Goal: Check status: Check status

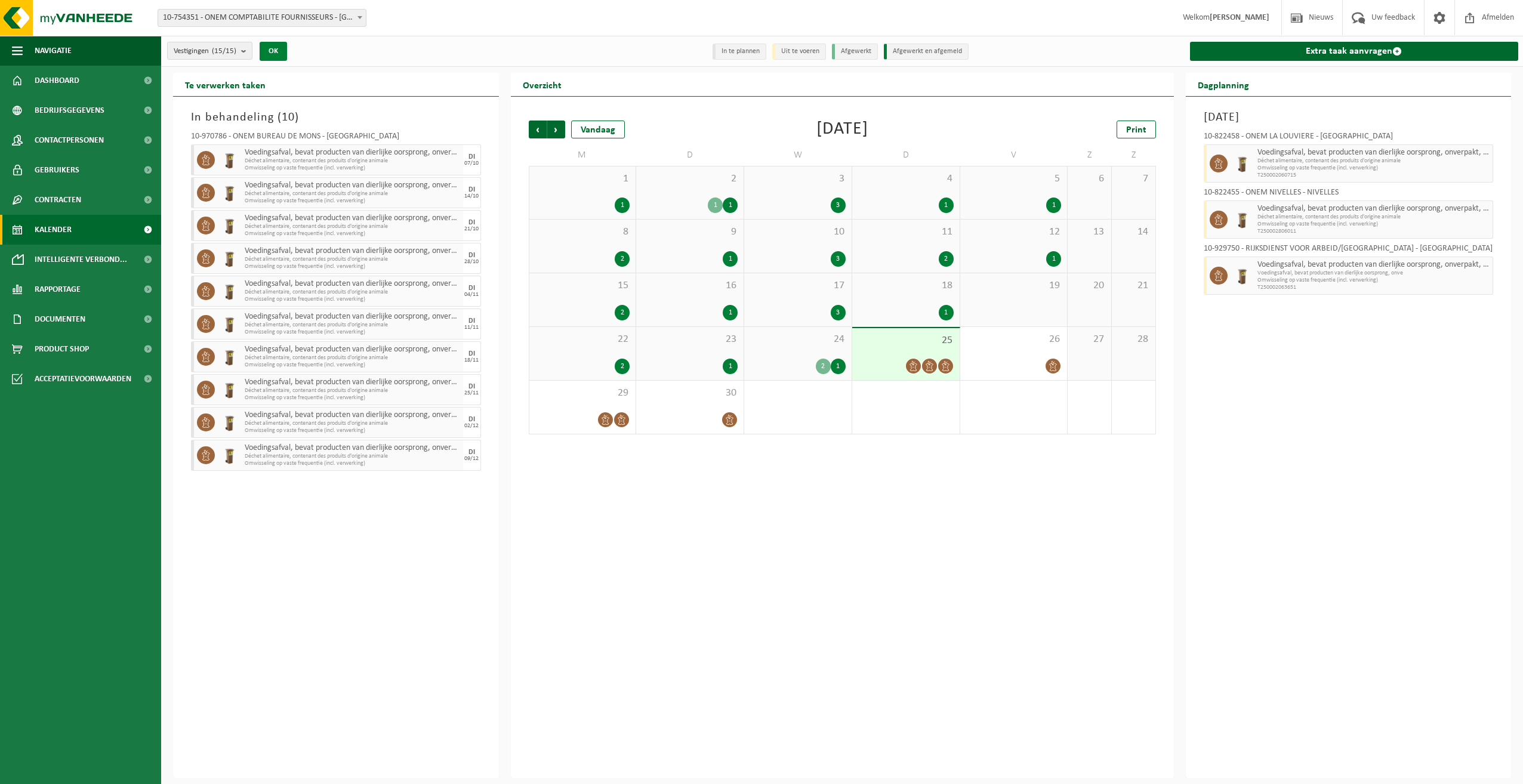
click at [274, 52] on button "OK" at bounding box center [273, 52] width 27 height 19
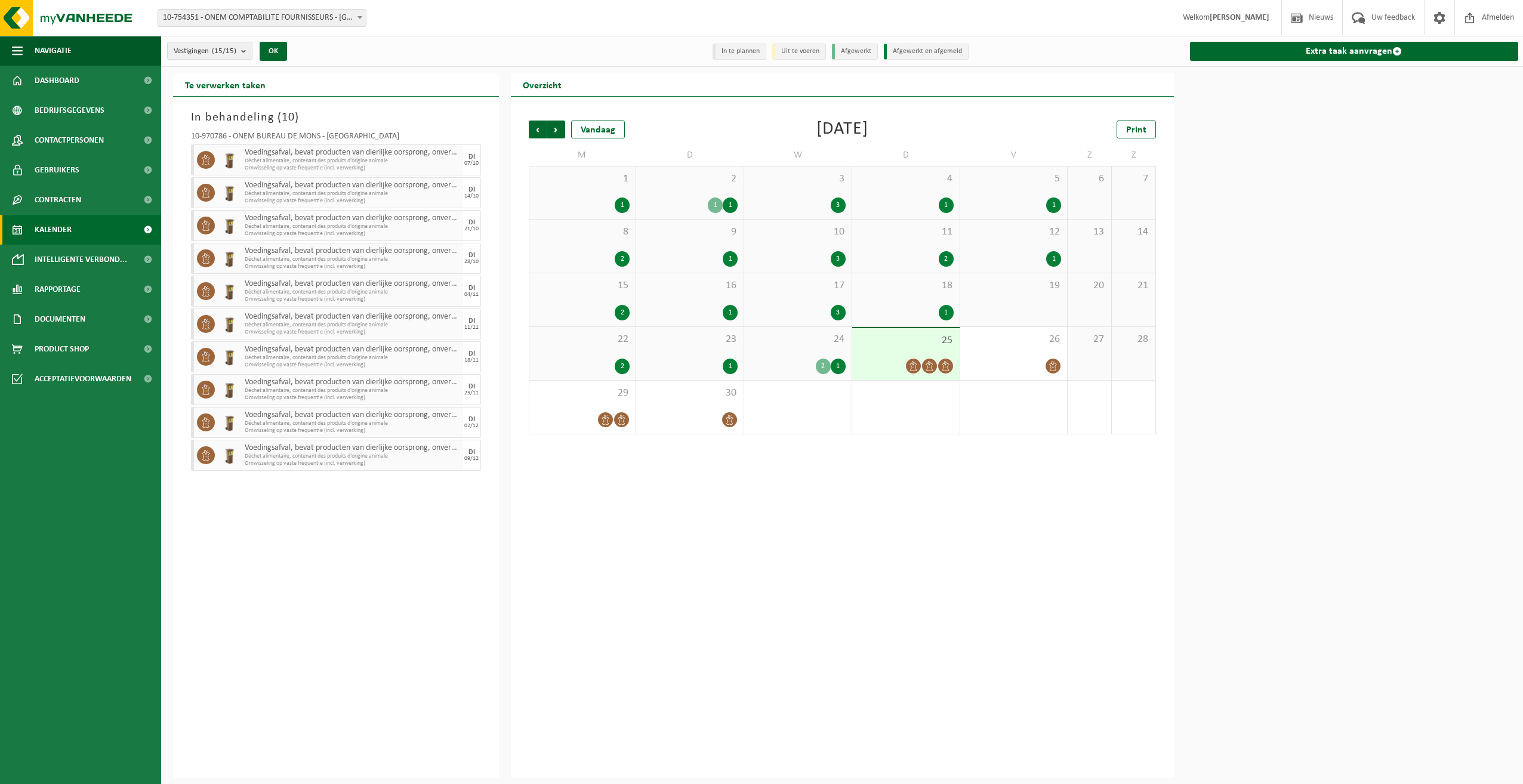
click at [67, 225] on span "Kalender" at bounding box center [52, 230] width 37 height 30
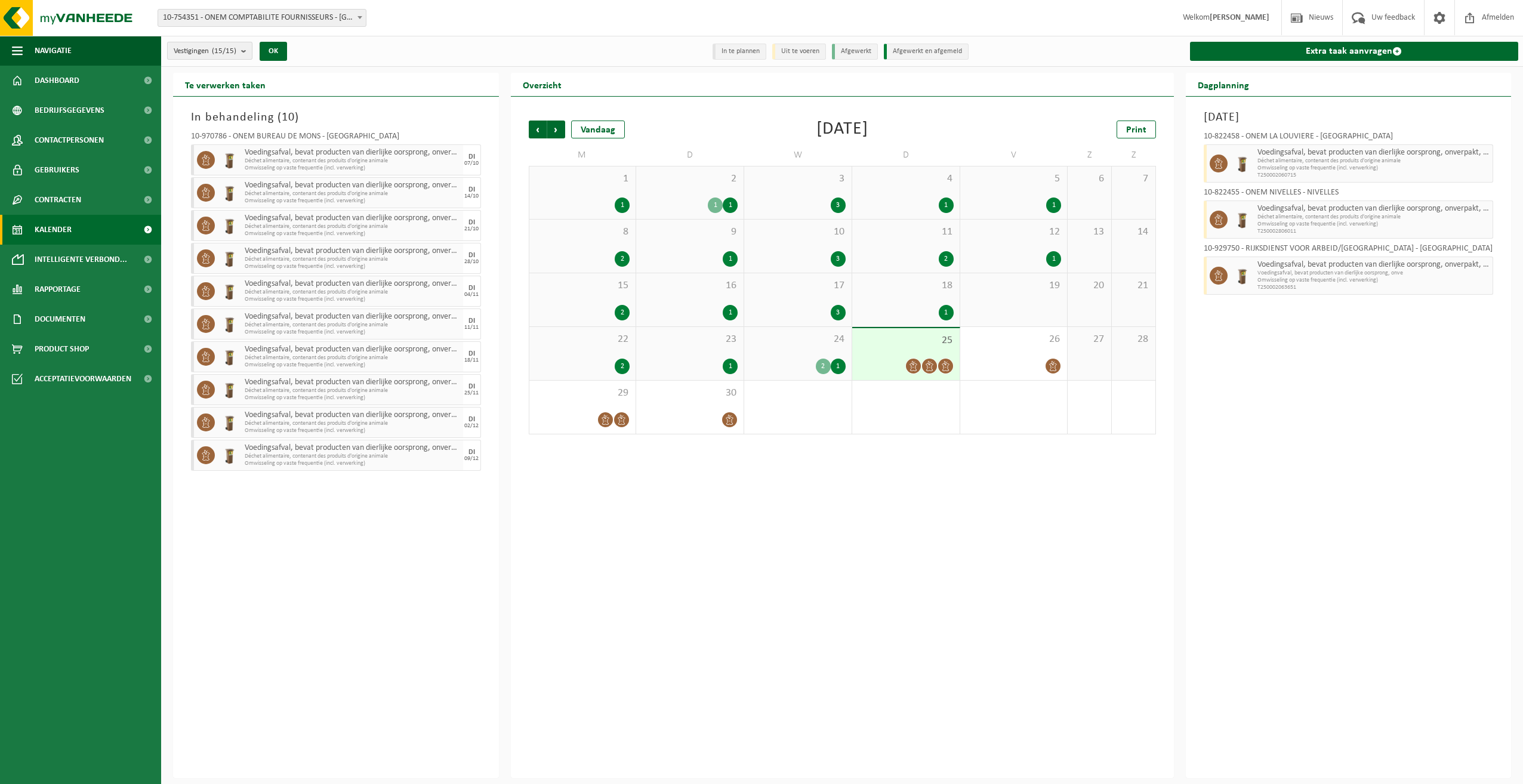
click at [234, 50] on count "(15/15)" at bounding box center [224, 51] width 25 height 8
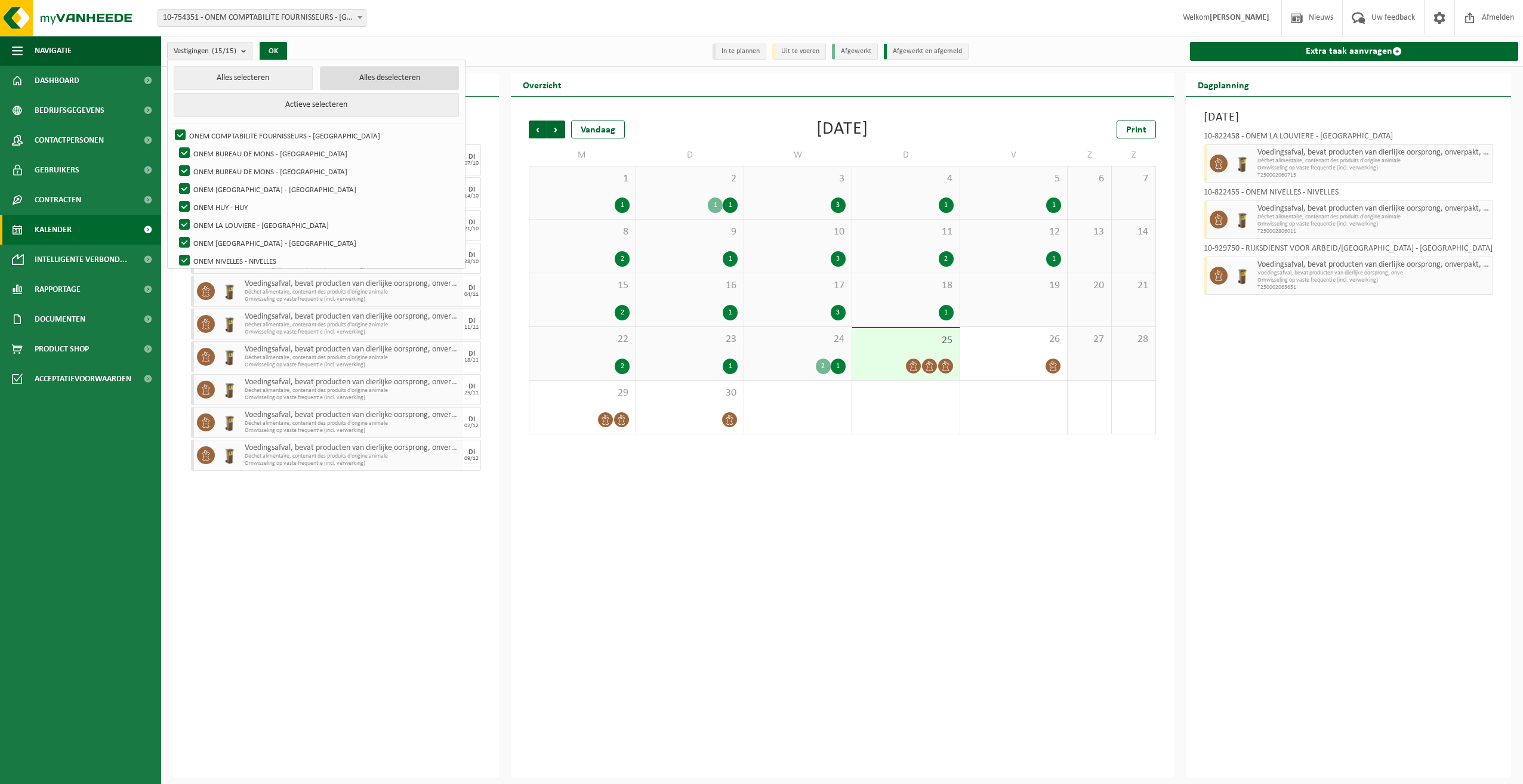
click at [324, 74] on button "Alles deselecteren" at bounding box center [389, 78] width 139 height 24
checkbox input "false"
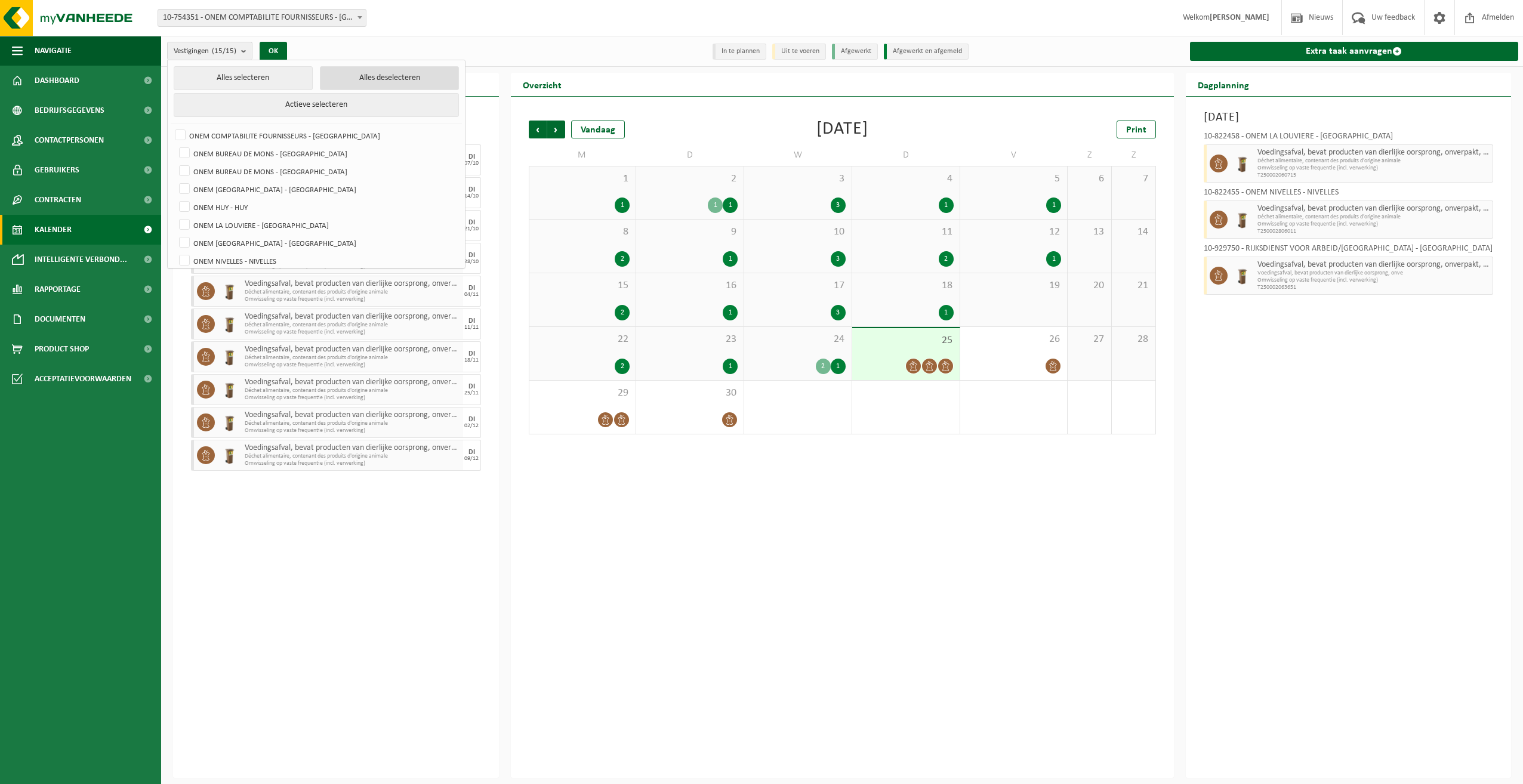
checkbox input "false"
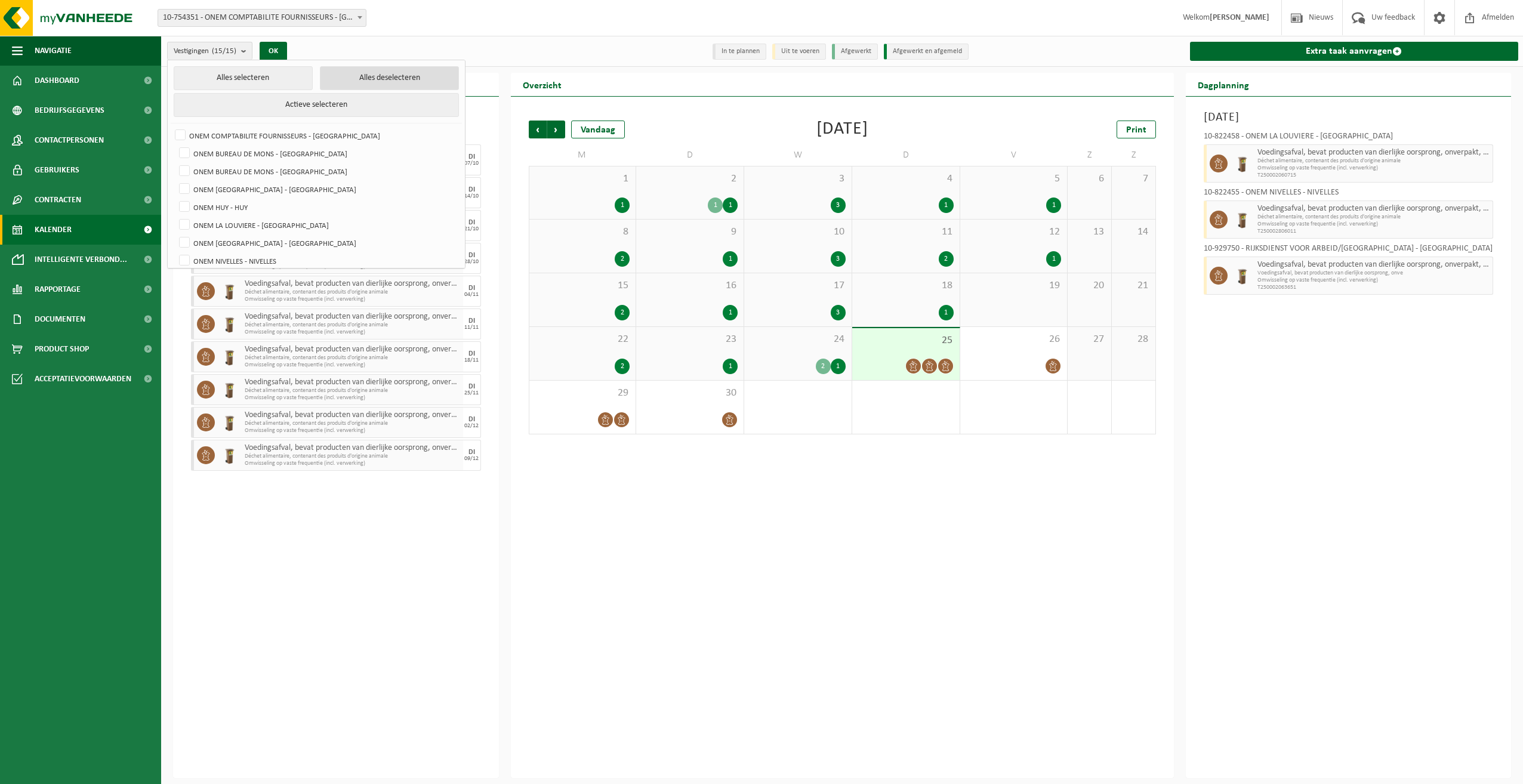
checkbox input "false"
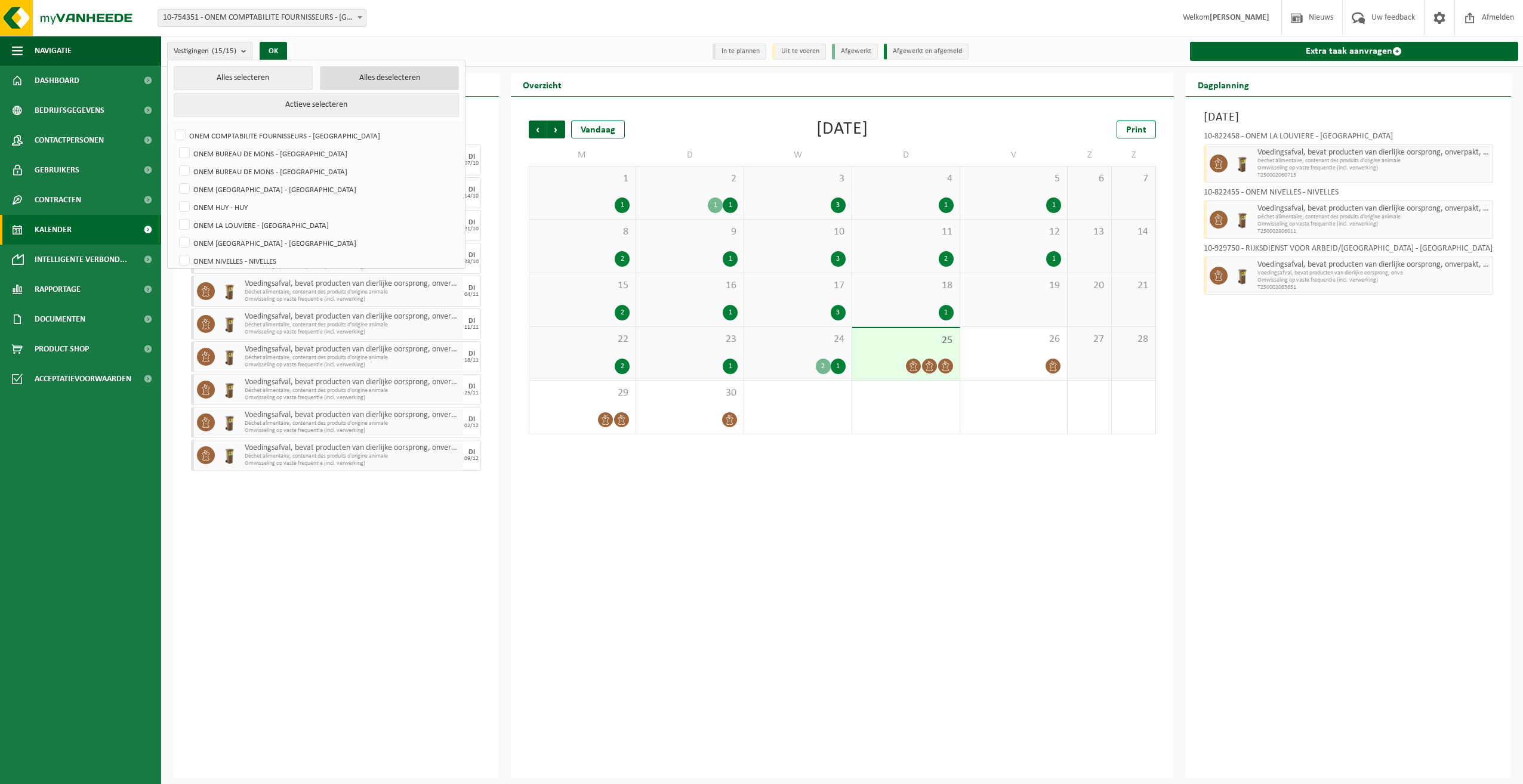
checkbox input "false"
click at [271, 252] on label "ONEM NIVELLES - NIVELLES" at bounding box center [317, 261] width 281 height 18
click at [175, 252] on input "ONEM NIVELLES - NIVELLES" at bounding box center [174, 251] width 1 height 1
click at [269, 54] on button "OK" at bounding box center [269, 52] width 27 height 19
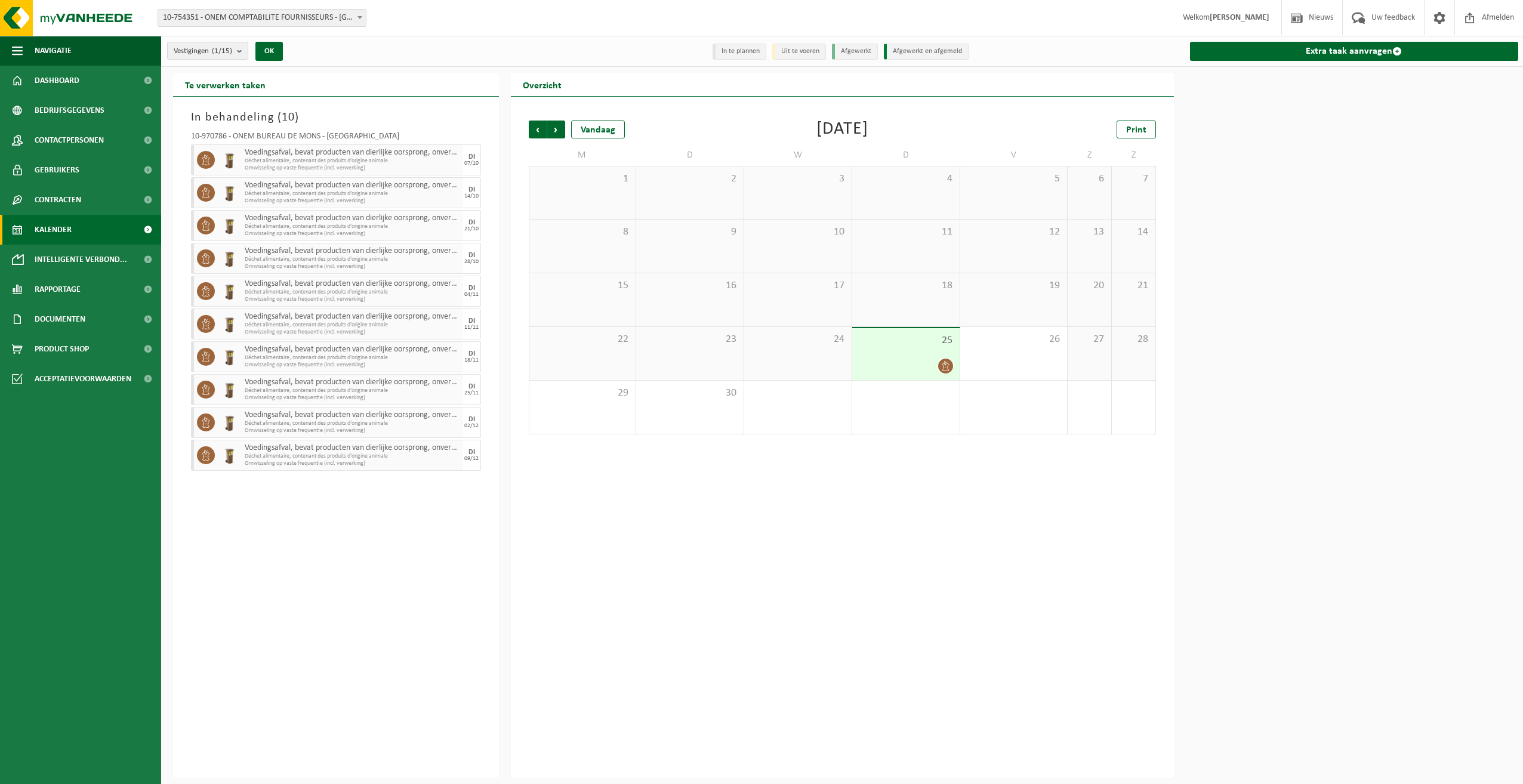
click at [909, 338] on span "25" at bounding box center [906, 340] width 96 height 13
click at [235, 53] on button "Vestigingen (1/15)" at bounding box center [207, 51] width 81 height 18
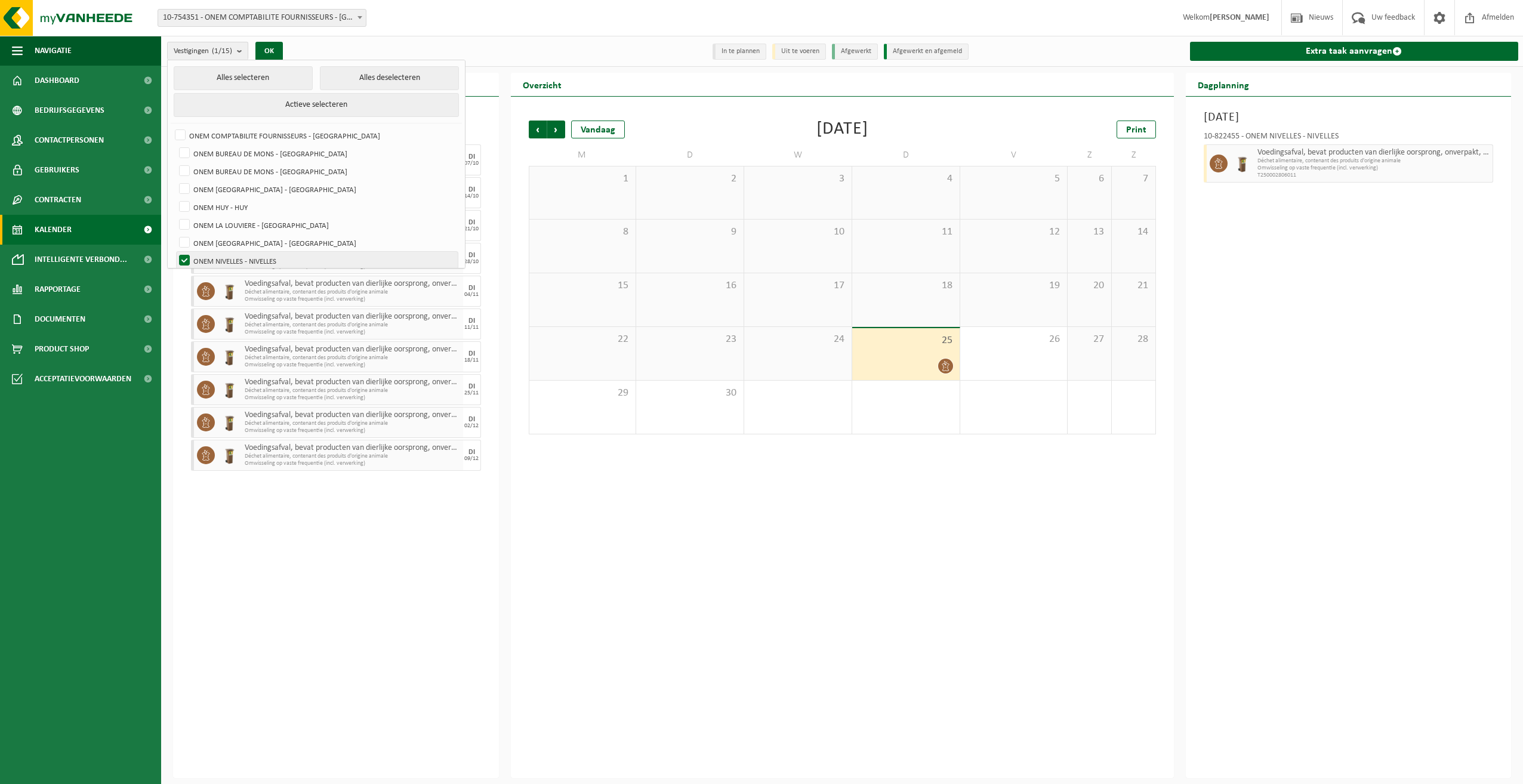
click at [244, 258] on label "ONEM NIVELLES - NIVELLES" at bounding box center [317, 261] width 281 height 18
click at [175, 252] on input "ONEM NIVELLES - NIVELLES" at bounding box center [174, 251] width 1 height 1
checkbox input "false"
click at [280, 153] on label "ONEM BUREAU DE MONS - [GEOGRAPHIC_DATA]" at bounding box center [317, 153] width 281 height 18
click at [175, 144] on input "ONEM BUREAU DE MONS - [GEOGRAPHIC_DATA]" at bounding box center [174, 144] width 1 height 1
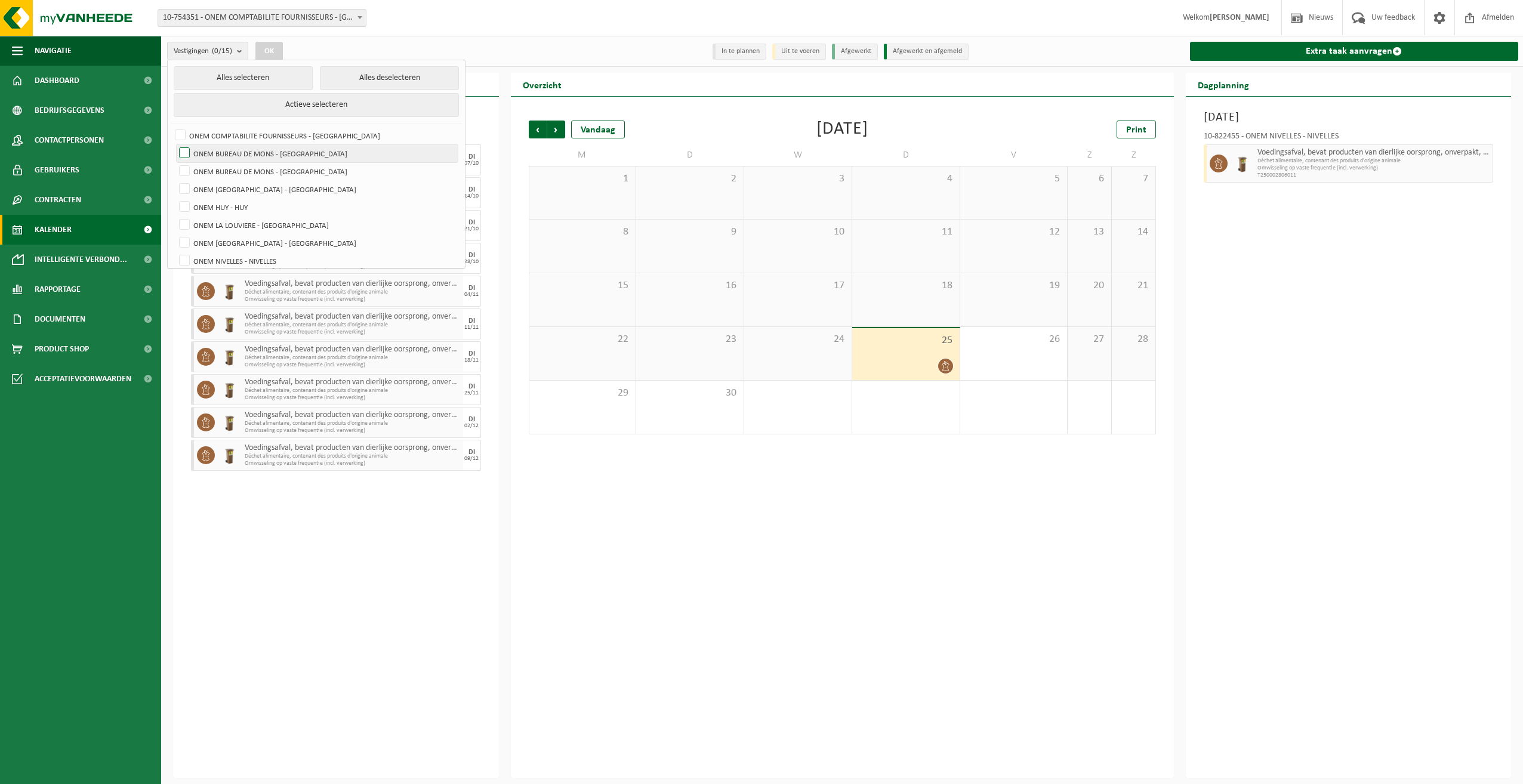
checkbox input "true"
click at [281, 169] on label "ONEM BUREAU DE MONS - [GEOGRAPHIC_DATA]" at bounding box center [317, 171] width 281 height 18
click at [175, 162] on input "ONEM BUREAU DE MONS - [GEOGRAPHIC_DATA]" at bounding box center [174, 162] width 1 height 1
checkbox input "true"
click at [274, 41] on div "Vestigingen (2/15) Alles selecteren Alles deselecteren Actieve selecteren ONEM …" at bounding box center [331, 51] width 341 height 26
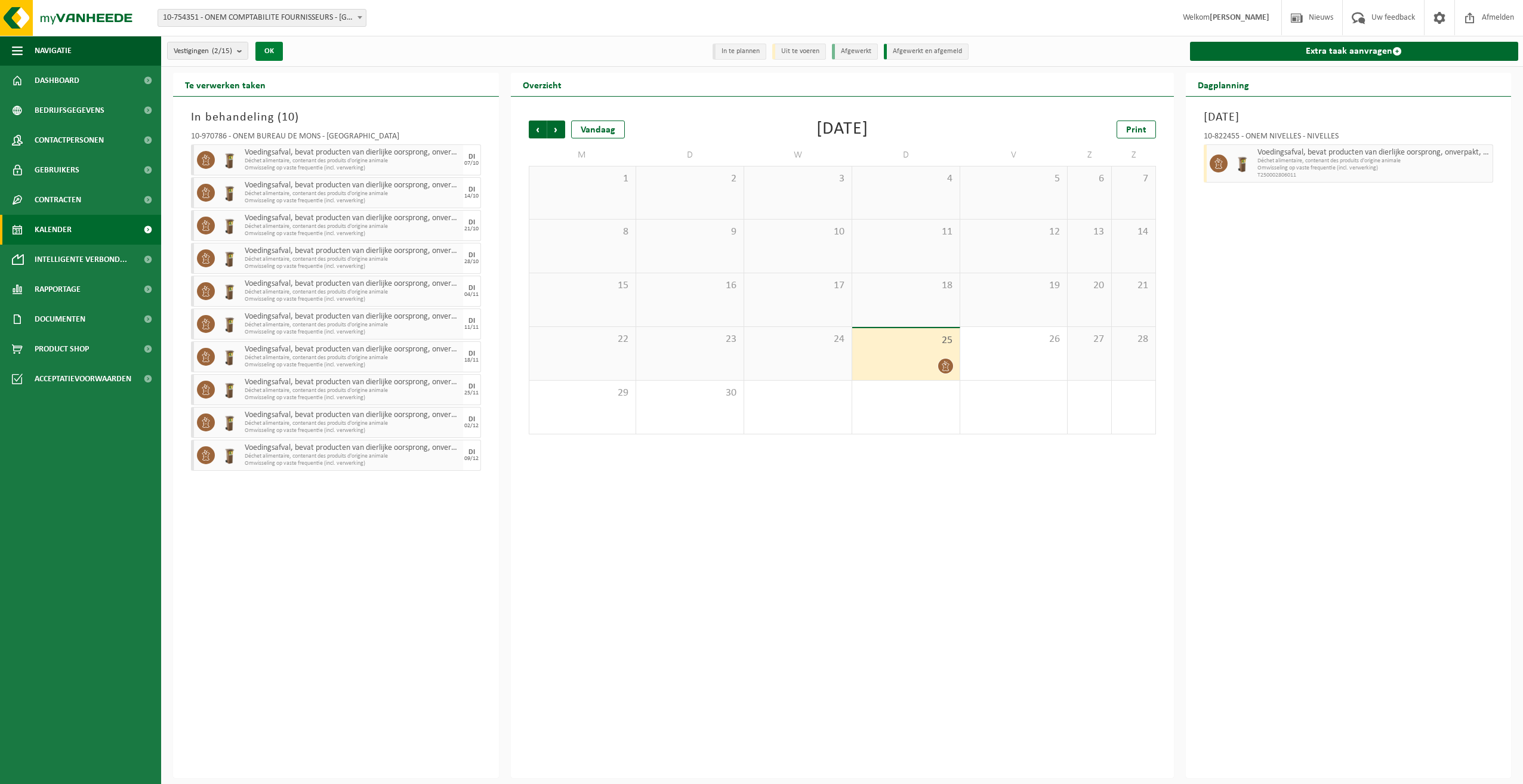
click at [271, 56] on button "OK" at bounding box center [269, 52] width 27 height 19
click at [238, 57] on button "Vestigingen (2/15)" at bounding box center [207, 51] width 81 height 18
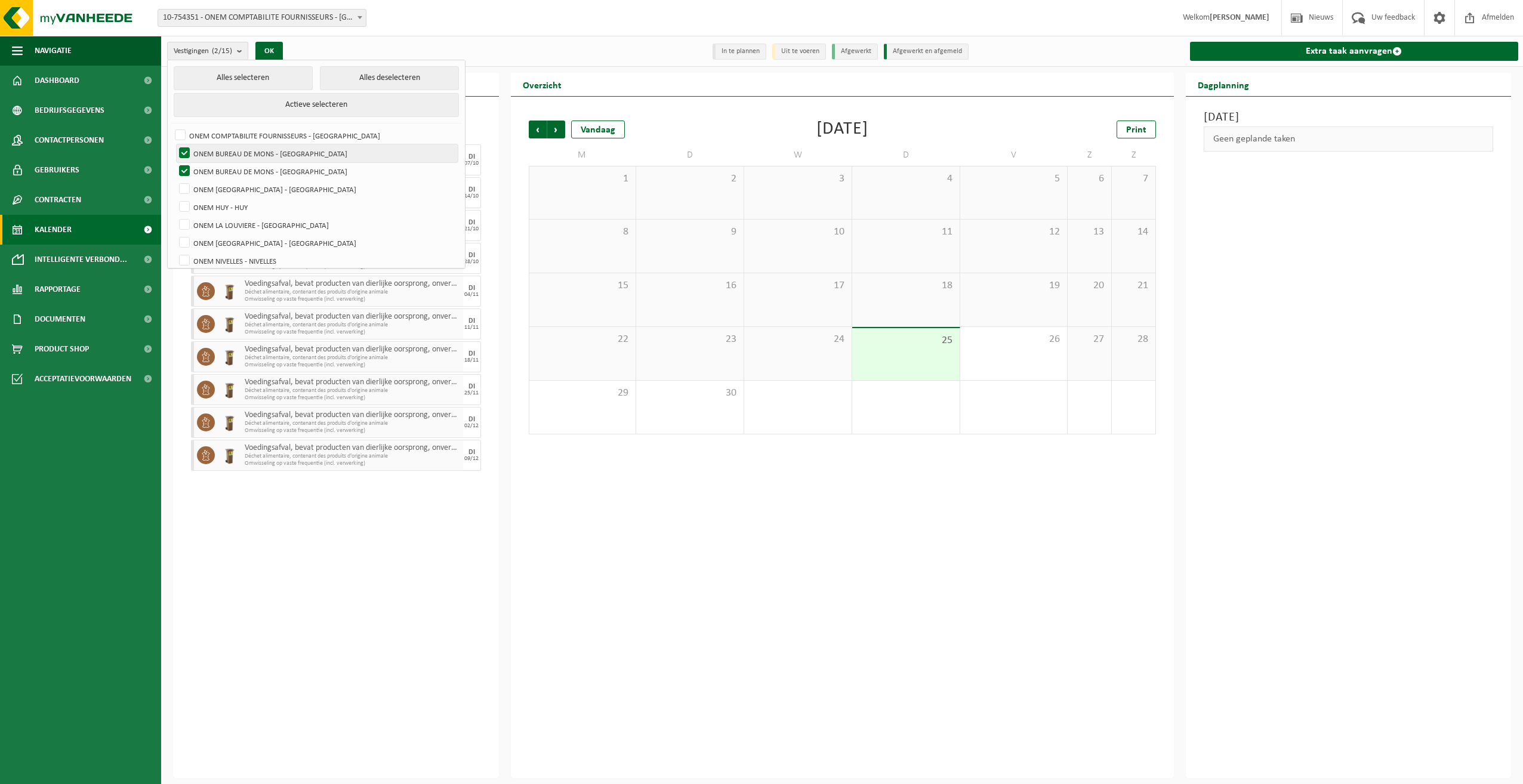
click at [236, 156] on label "ONEM BUREAU DE MONS - [GEOGRAPHIC_DATA]" at bounding box center [317, 153] width 281 height 18
click at [175, 144] on input "ONEM BUREAU DE MONS - [GEOGRAPHIC_DATA]" at bounding box center [174, 144] width 1 height 1
checkbox input "false"
click at [239, 169] on label "ONEM BUREAU DE MONS - [GEOGRAPHIC_DATA]" at bounding box center [317, 171] width 281 height 18
click at [175, 162] on input "ONEM BUREAU DE MONS - [GEOGRAPHIC_DATA]" at bounding box center [174, 162] width 1 height 1
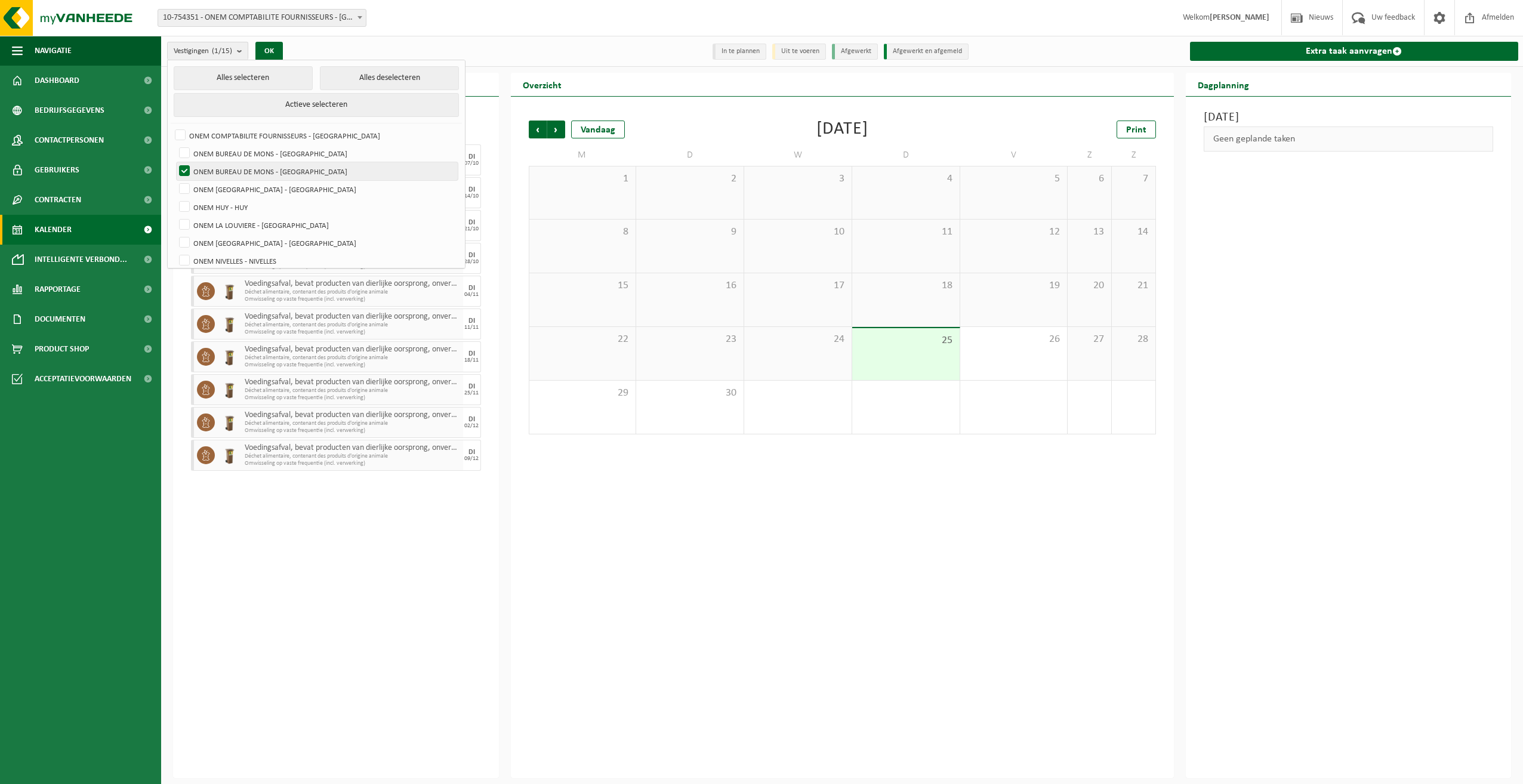
checkbox input "false"
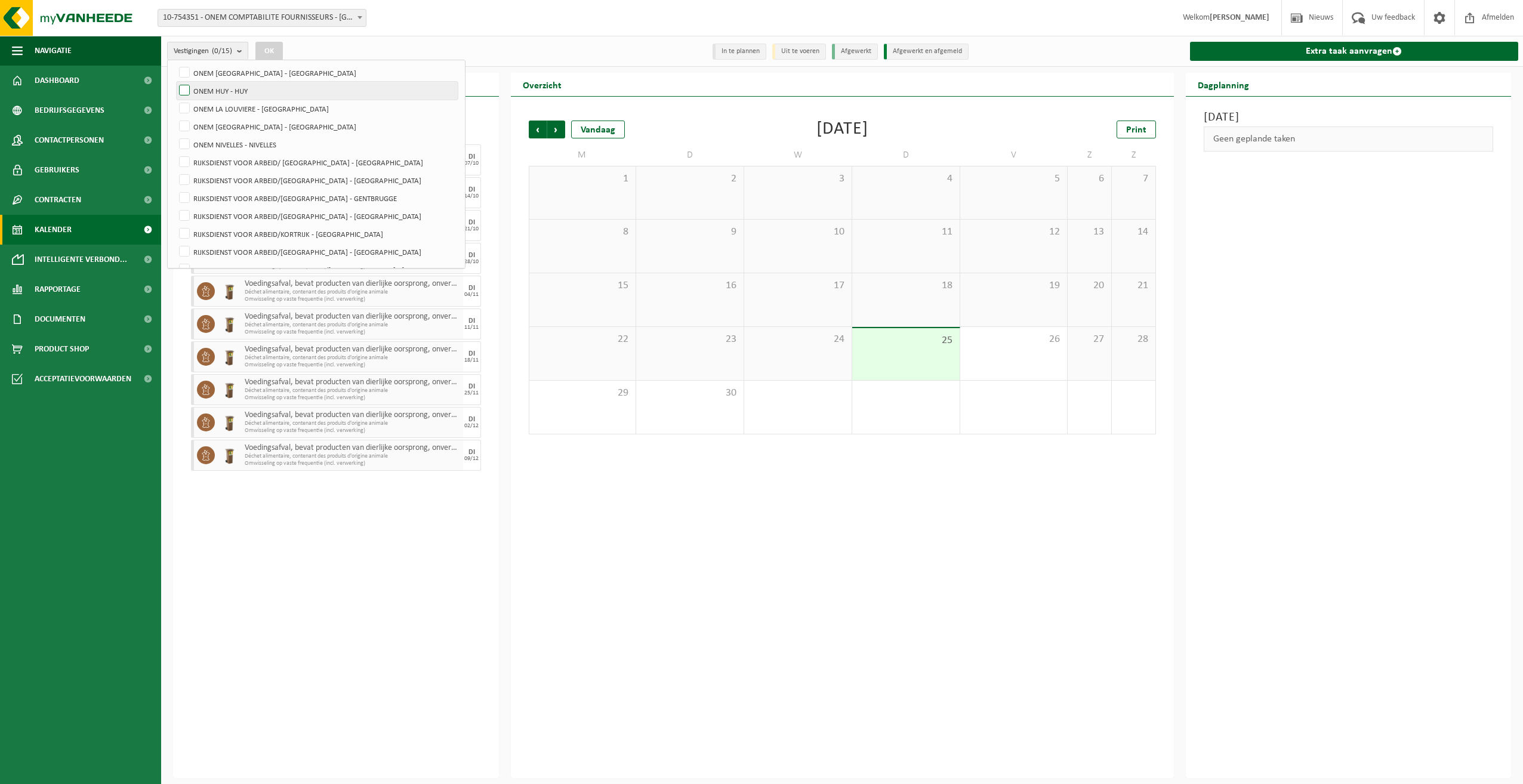
scroll to position [119, 0]
click at [252, 180] on label "RIJKSDIENST VOOR ARBEID/[GEOGRAPHIC_DATA] - [GEOGRAPHIC_DATA]" at bounding box center [317, 177] width 281 height 18
click at [175, 168] on input "RIJKSDIENST VOOR ARBEID/[GEOGRAPHIC_DATA] - [GEOGRAPHIC_DATA]" at bounding box center [174, 168] width 1 height 1
checkbox input "true"
click at [269, 46] on button "OK" at bounding box center [269, 52] width 27 height 19
